Goal: Task Accomplishment & Management: Manage account settings

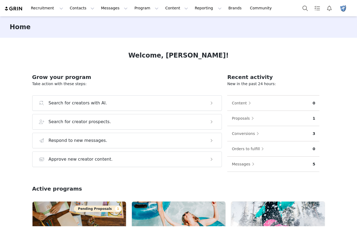
click at [344, 9] on img "Profile" at bounding box center [342, 8] width 9 height 9
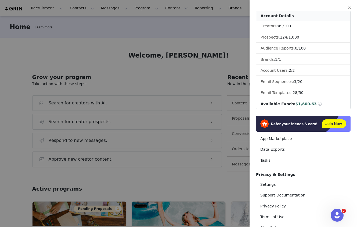
scroll to position [44, 0]
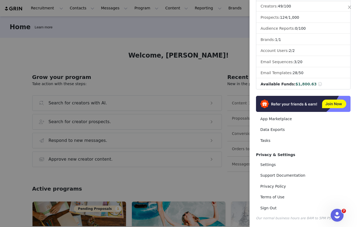
click at [299, 85] on span "$1,800.63" at bounding box center [305, 84] width 21 height 4
click at [217, 74] on div at bounding box center [178, 113] width 357 height 227
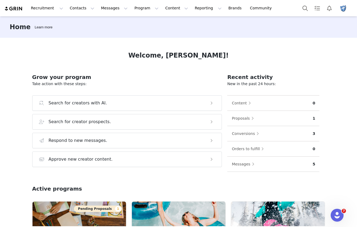
click at [339, 8] on img "Profile" at bounding box center [342, 8] width 9 height 9
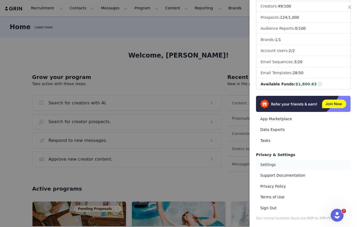
click at [269, 165] on link "Settings" at bounding box center [303, 165] width 94 height 10
select select "America/[GEOGRAPHIC_DATA]"
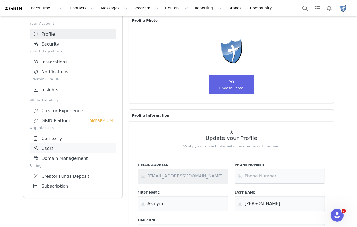
scroll to position [31, 0]
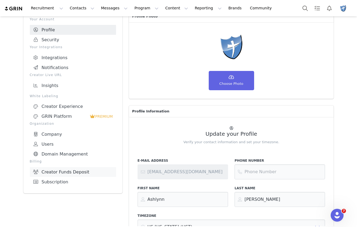
click at [64, 168] on link "Creator Funds Deposit" at bounding box center [73, 172] width 86 height 10
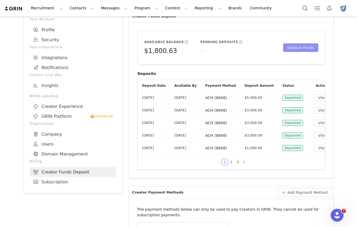
click at [311, 50] on button "Deposit Funds" at bounding box center [300, 47] width 35 height 9
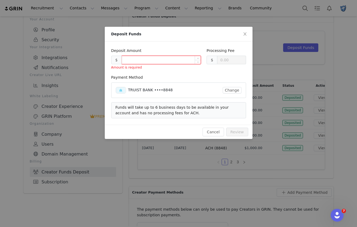
click at [167, 60] on input at bounding box center [161, 60] width 79 height 8
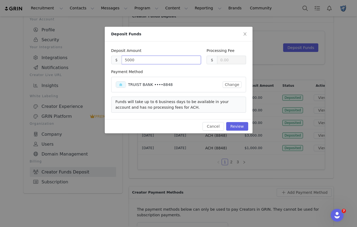
type input "5000.00"
click at [166, 70] on div "Payment Method" at bounding box center [178, 73] width 135 height 8
click at [240, 127] on button "Review" at bounding box center [237, 126] width 22 height 9
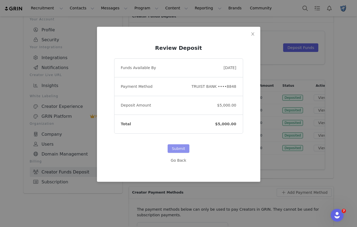
click at [182, 149] on button "Submit" at bounding box center [178, 149] width 22 height 9
